Goal: Complete application form

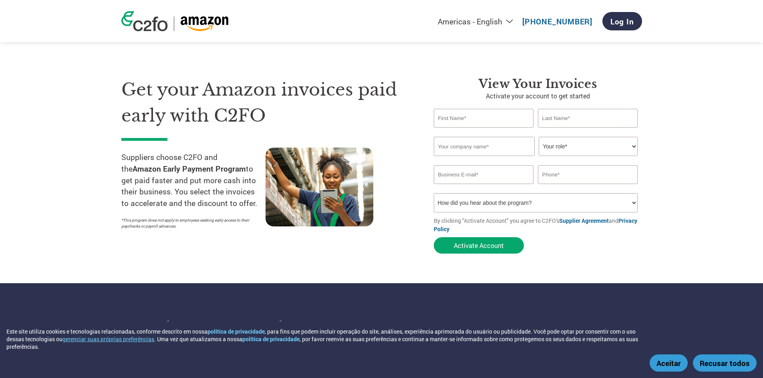
click at [504, 116] on input "text" at bounding box center [484, 118] width 100 height 19
type input "[PERSON_NAME]"
click at [563, 119] on input "text" at bounding box center [588, 118] width 100 height 19
type input "Zirnberger de [PERSON_NAME]"
click at [493, 144] on input "text" at bounding box center [484, 146] width 101 height 19
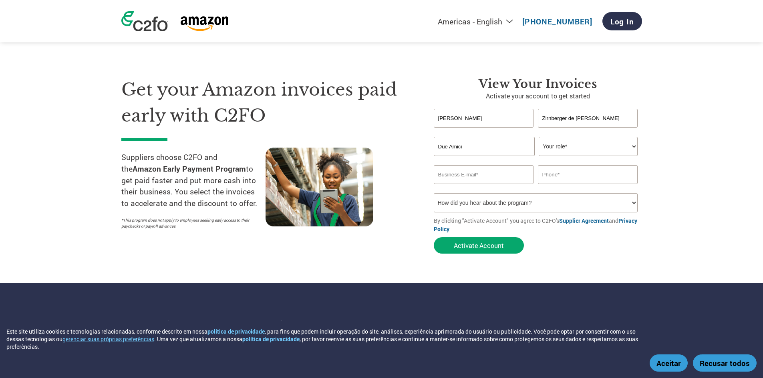
drag, startPoint x: 492, startPoint y: 147, endPoint x: 420, endPoint y: 142, distance: 71.9
click at [420, 142] on div "Get your Amazon invoices paid early with C2FO Suppliers choose C2FO and the Ama…" at bounding box center [381, 151] width 520 height 213
paste input "Specialty Coffee BR"
type input "Due Amici Specialty Coffee BR"
click at [591, 149] on select "Your role* CFO Controller Credit Manager Finance Director Treasurer CEO Preside…" at bounding box center [587, 146] width 99 height 19
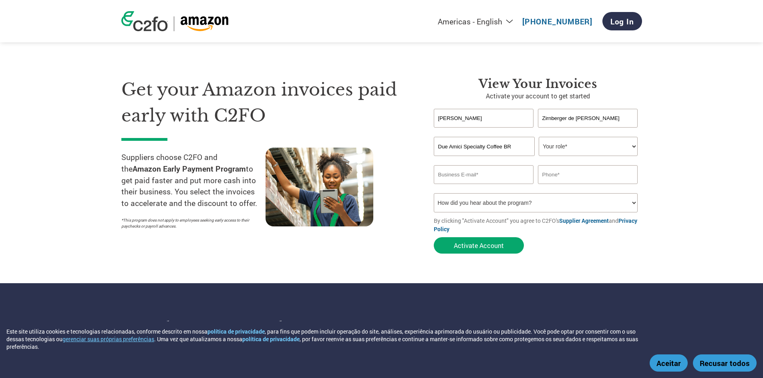
select select "OWNER_FOUNDER"
click at [538, 137] on select "Your role* CFO Controller Credit Manager Finance Director Treasurer CEO Preside…" at bounding box center [587, 146] width 99 height 19
click at [477, 174] on input "email" at bounding box center [484, 174] width 100 height 19
type input "[PERSON_NAME][EMAIL_ADDRESS][DOMAIN_NAME]"
type input "[PHONE_NUMBER]"
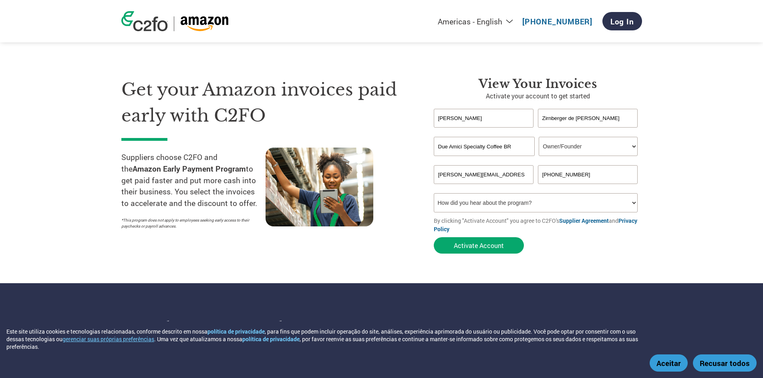
click at [628, 210] on select "How did you hear about the program? Received a letter Email Social Media Online…" at bounding box center [536, 202] width 204 height 19
click at [434, 193] on select "How did you hear about the program? Received a letter Email Social Media Online…" at bounding box center [536, 202] width 204 height 19
click at [571, 209] on select "How did you hear about the program? Received a letter Email Social Media Online…" at bounding box center [536, 202] width 204 height 19
select select "Online Search"
click at [434, 193] on select "How did you hear about the program? Received a letter Email Social Media Online…" at bounding box center [536, 202] width 204 height 19
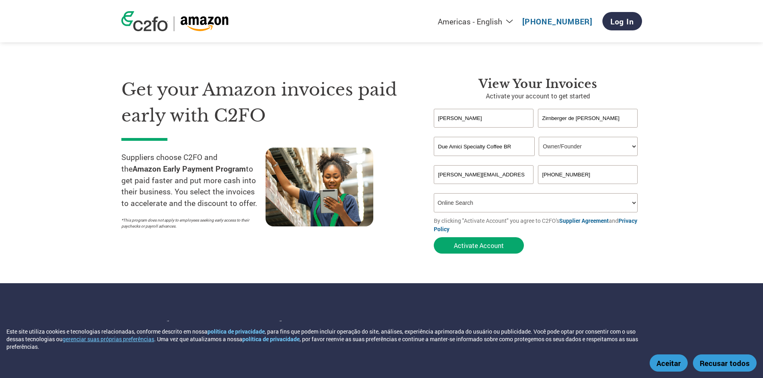
click at [553, 256] on form "[PERSON_NAME] Zirnberger de [PERSON_NAME] Invalid first name or first name is t…" at bounding box center [538, 183] width 208 height 149
click at [487, 244] on button "Activate Account" at bounding box center [479, 245] width 90 height 16
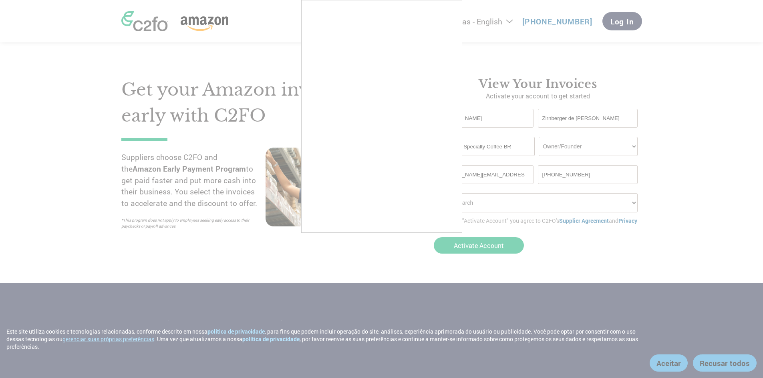
click at [407, 252] on div at bounding box center [381, 189] width 763 height 378
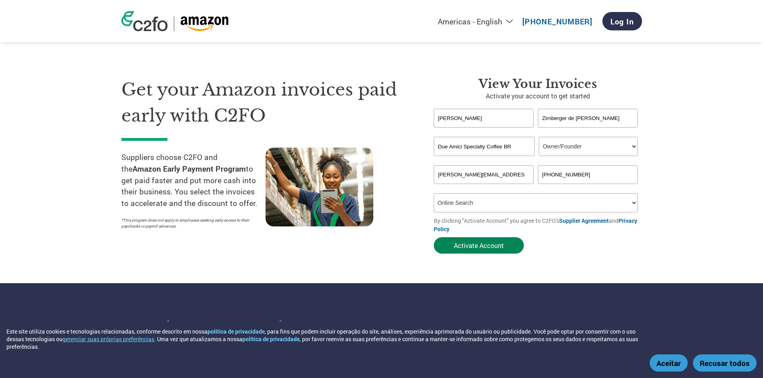
click at [490, 247] on button "Activate Account" at bounding box center [479, 245] width 90 height 16
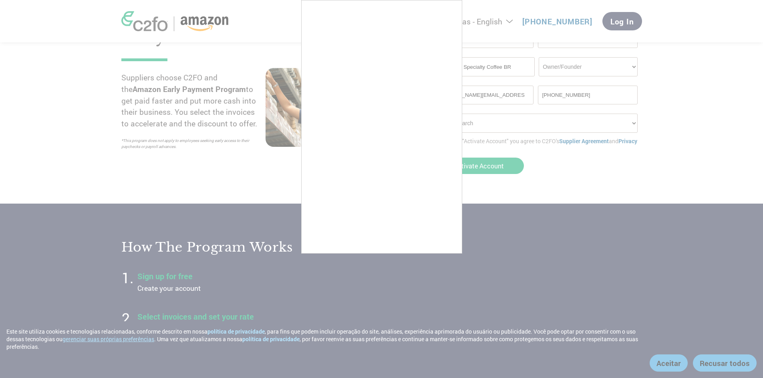
scroll to position [80, 0]
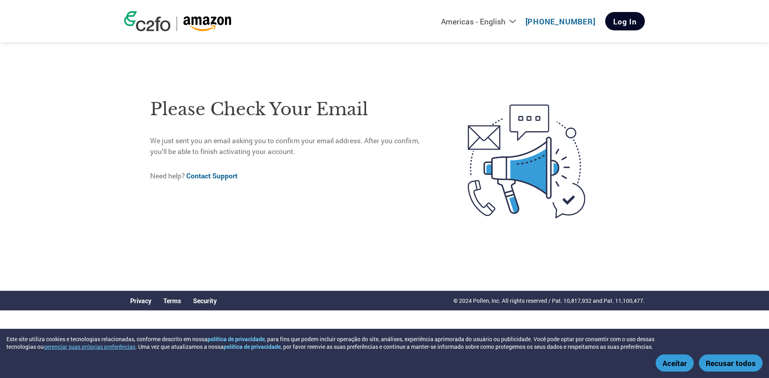
click at [627, 20] on link "Log In" at bounding box center [625, 21] width 40 height 18
